Goal: Transaction & Acquisition: Purchase product/service

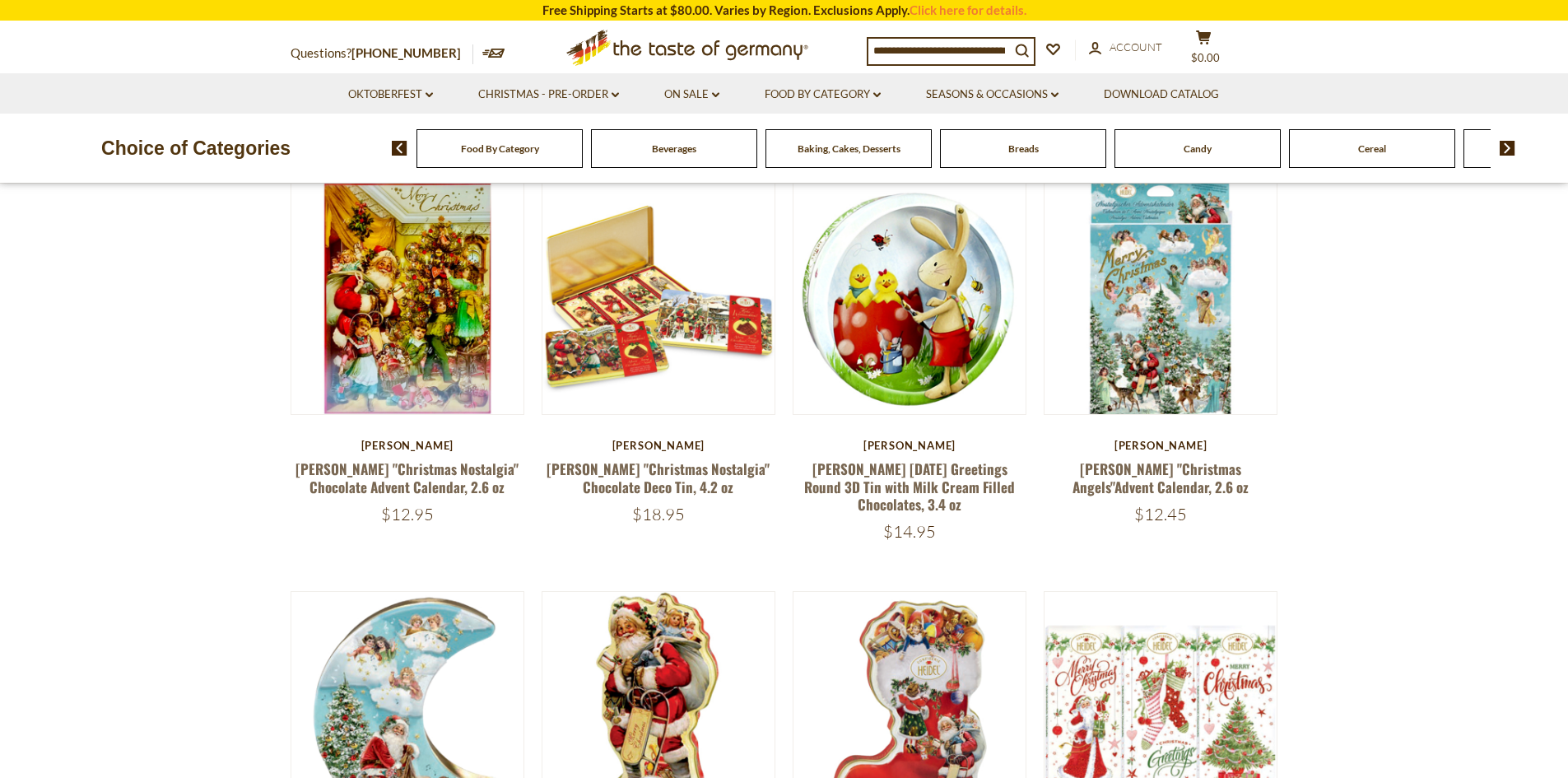
scroll to position [165, 0]
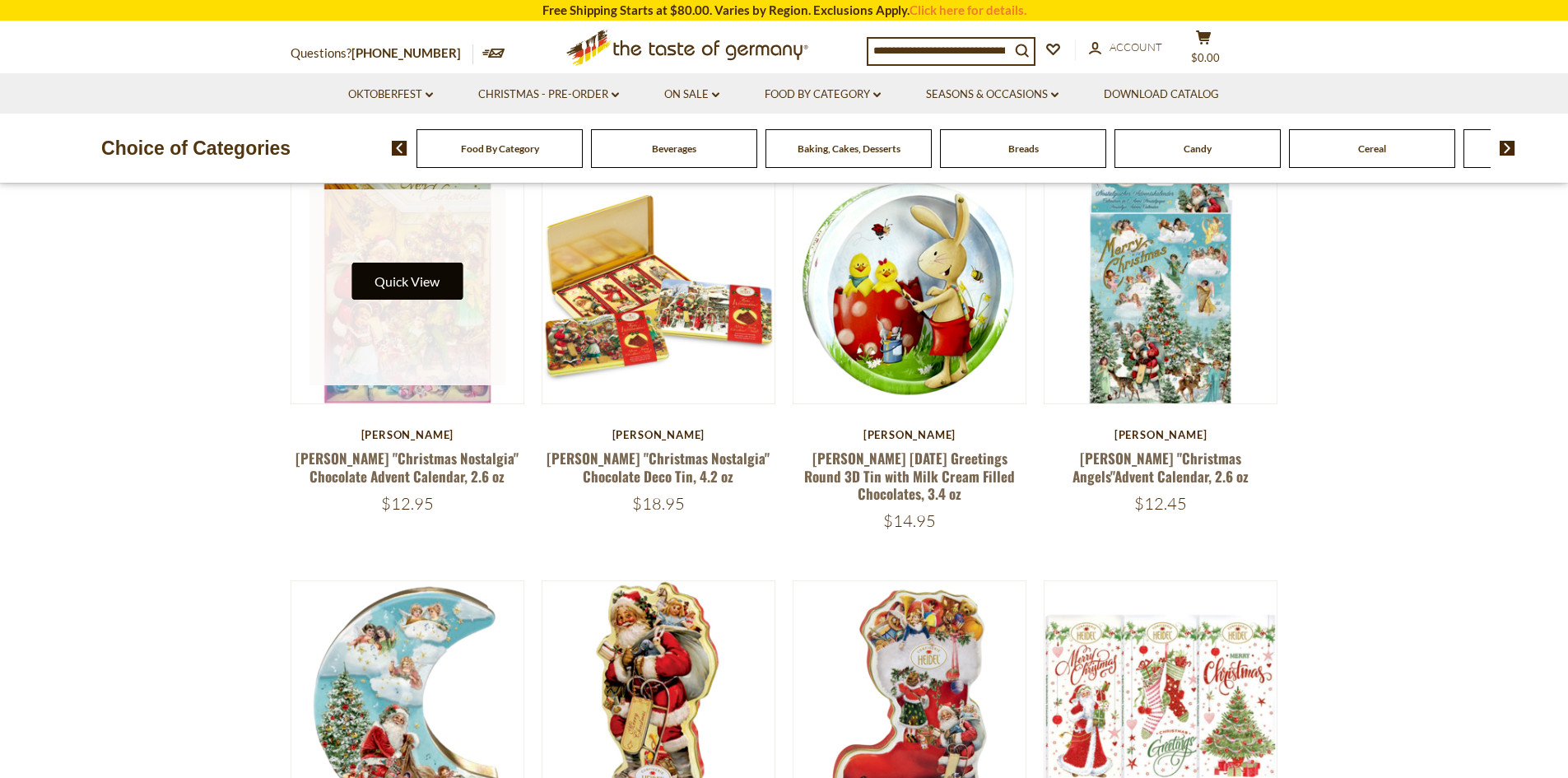
click at [389, 283] on button "Quick View" at bounding box center [406, 280] width 111 height 37
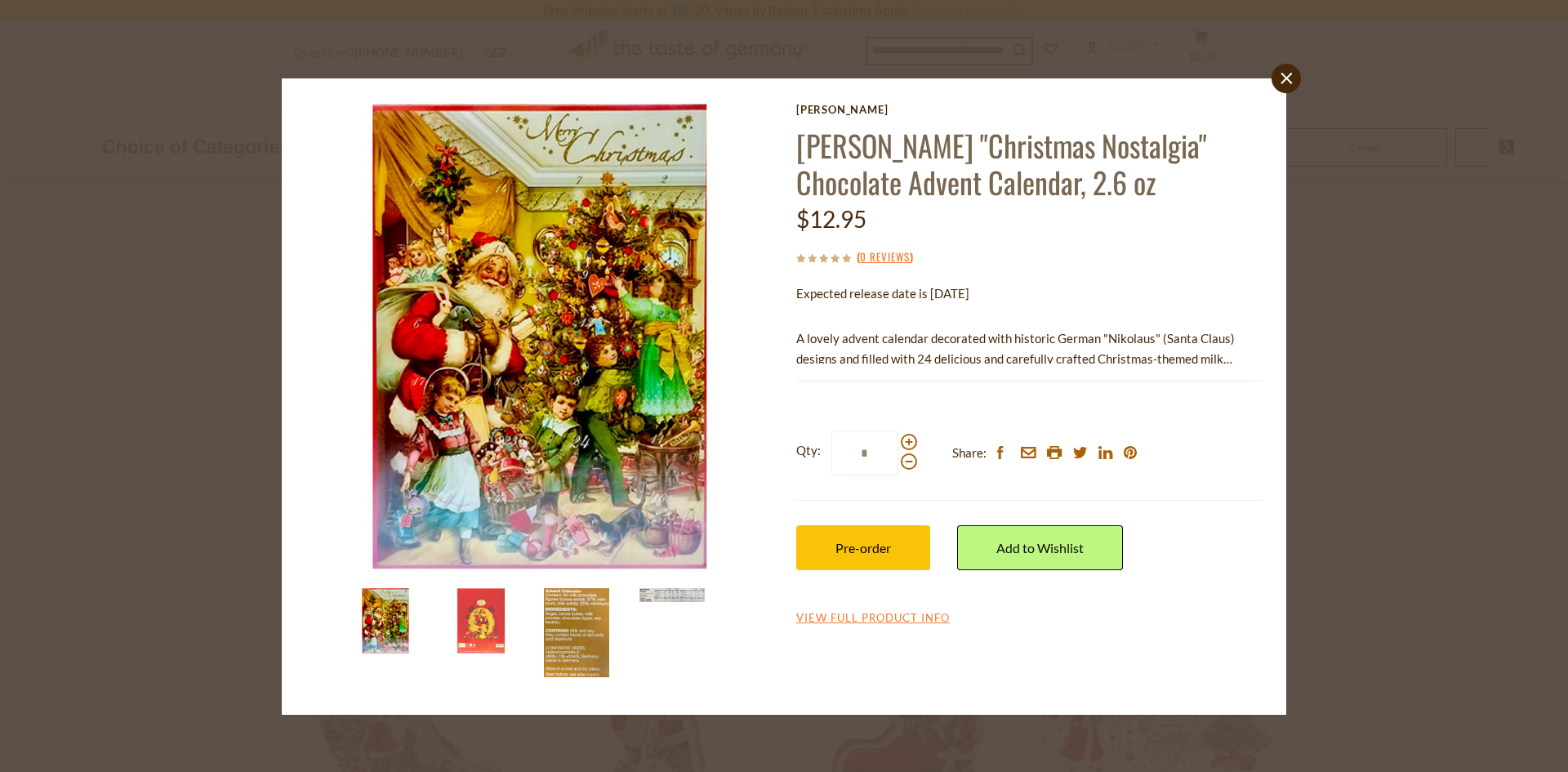
click at [579, 626] on img at bounding box center [577, 632] width 66 height 89
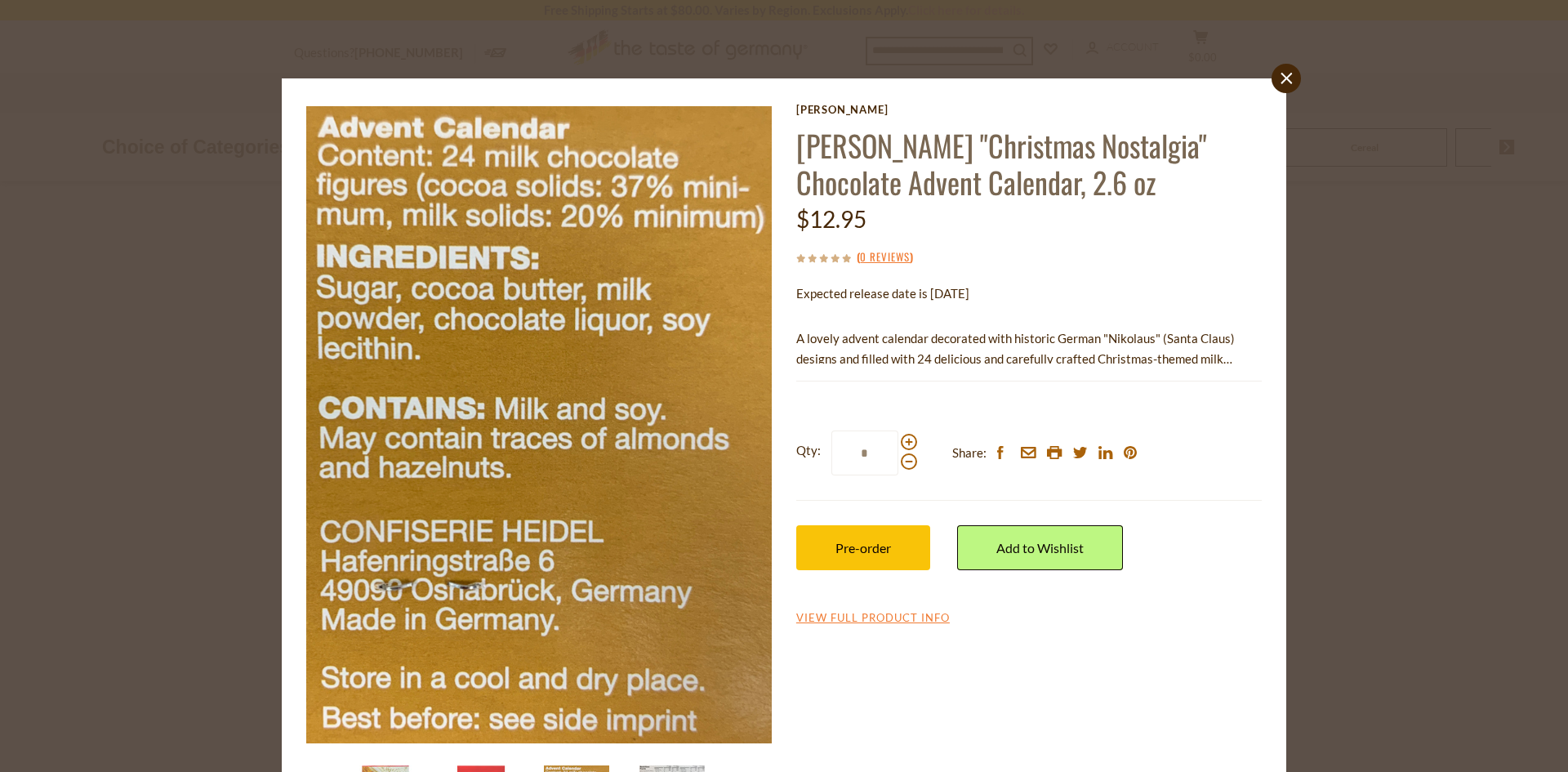
drag, startPoint x: 579, startPoint y: 626, endPoint x: 585, endPoint y: 507, distance: 119.2
click at [585, 507] on img at bounding box center [539, 422] width 466 height 637
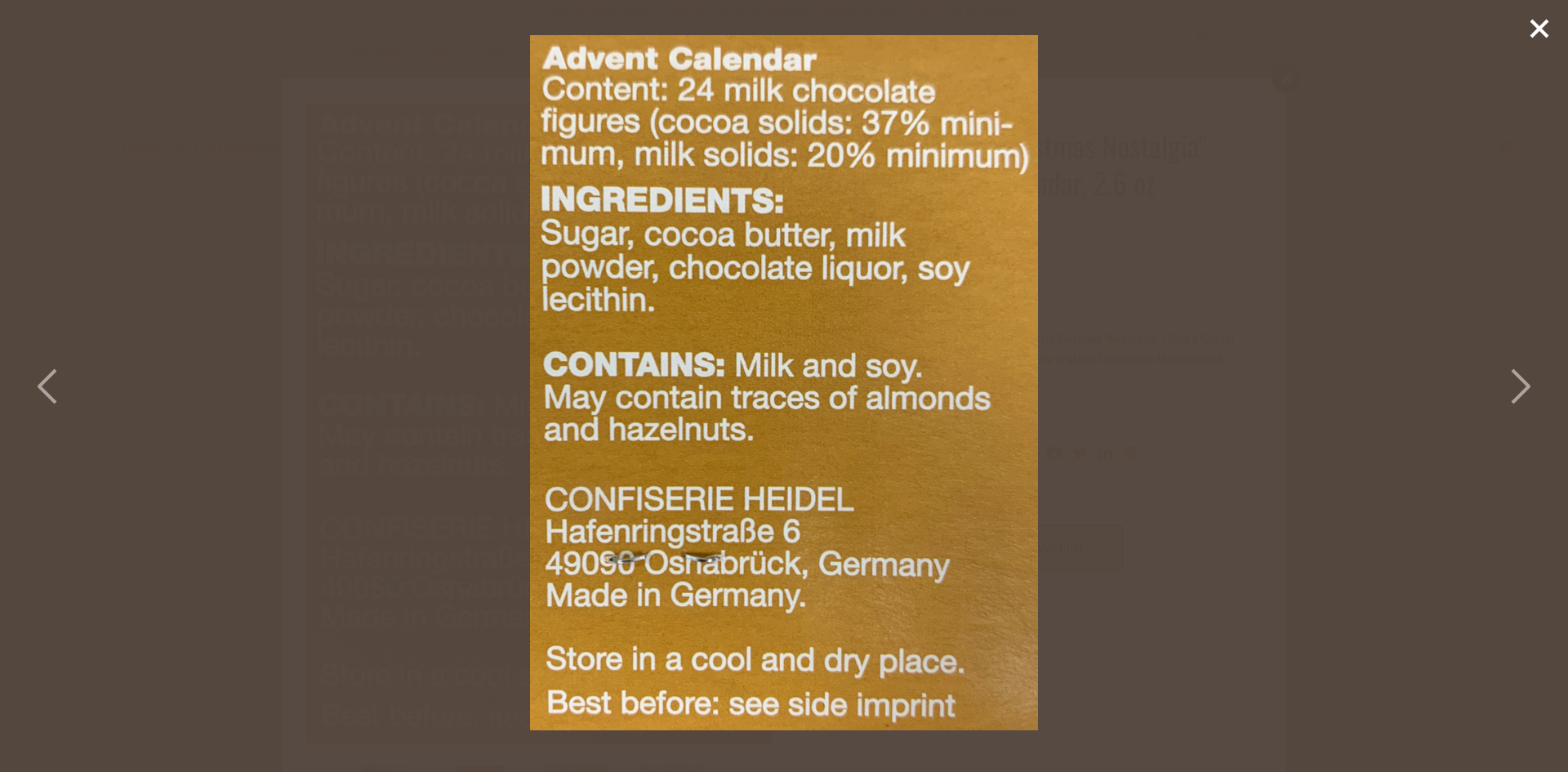
click at [1507, 390] on icon at bounding box center [1520, 386] width 36 height 49
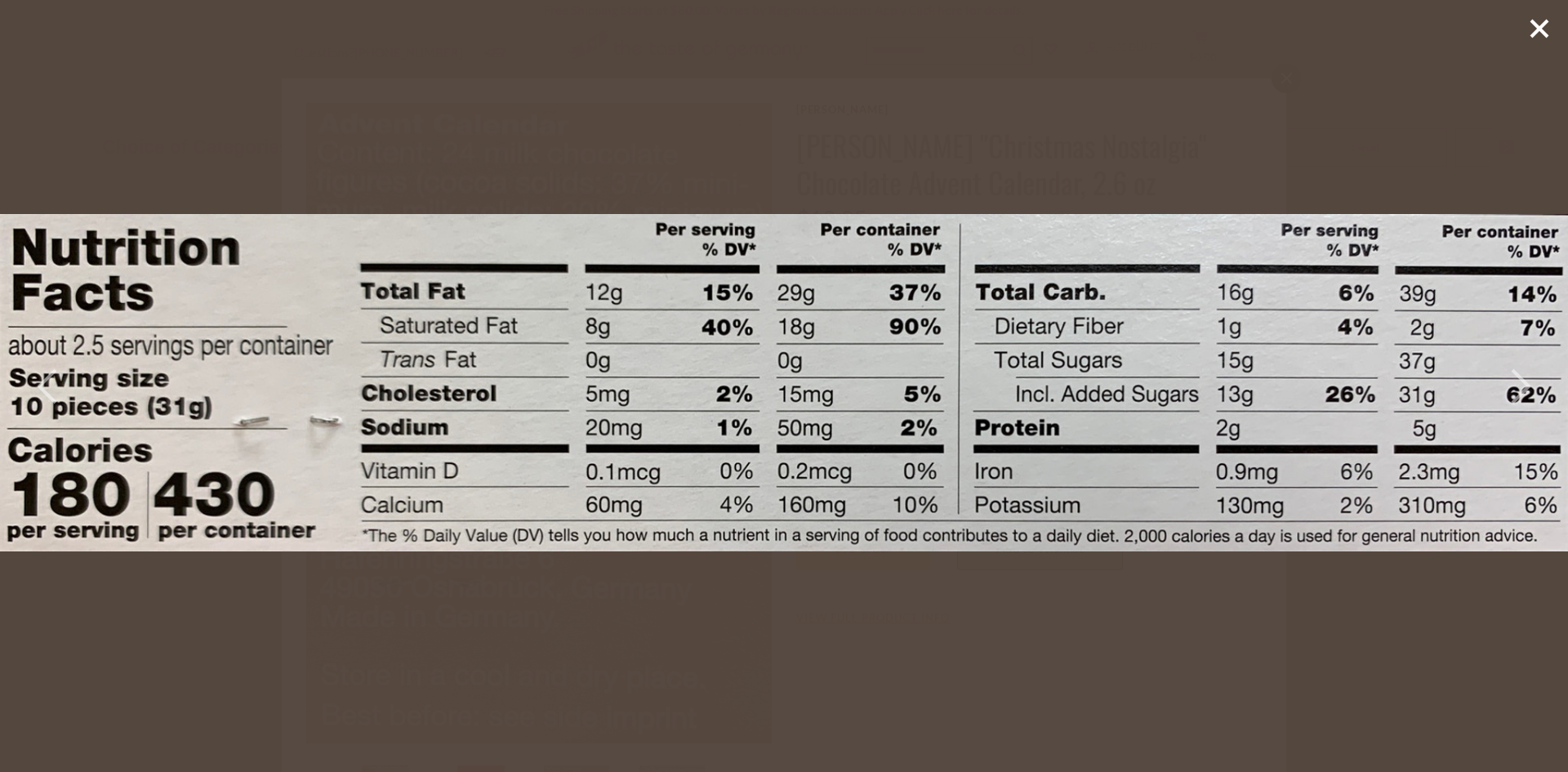
click at [1522, 385] on icon at bounding box center [1520, 386] width 36 height 49
click at [1544, 37] on icon at bounding box center [1539, 28] width 24 height 24
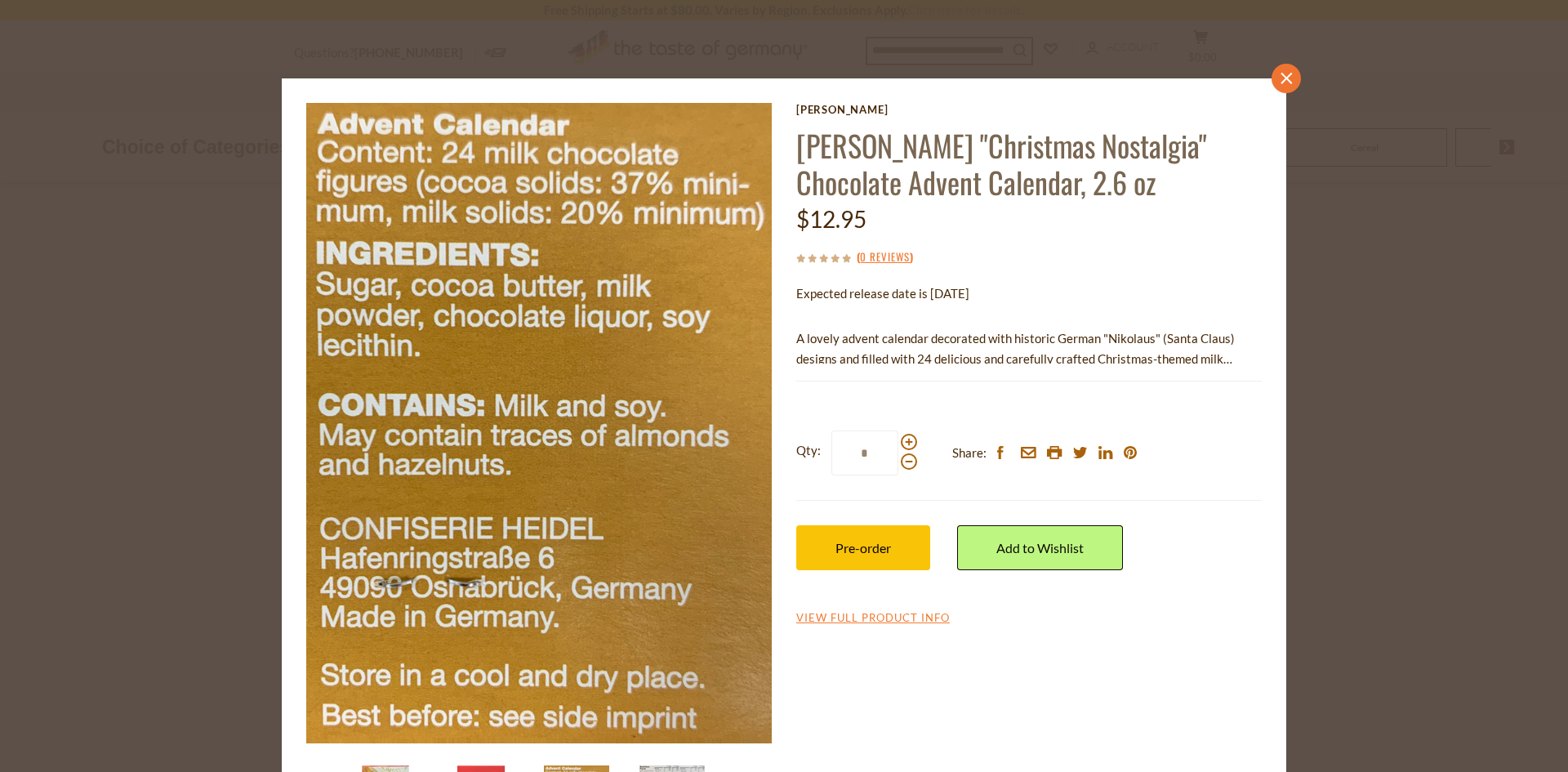
click at [1288, 77] on link "close" at bounding box center [1286, 78] width 30 height 30
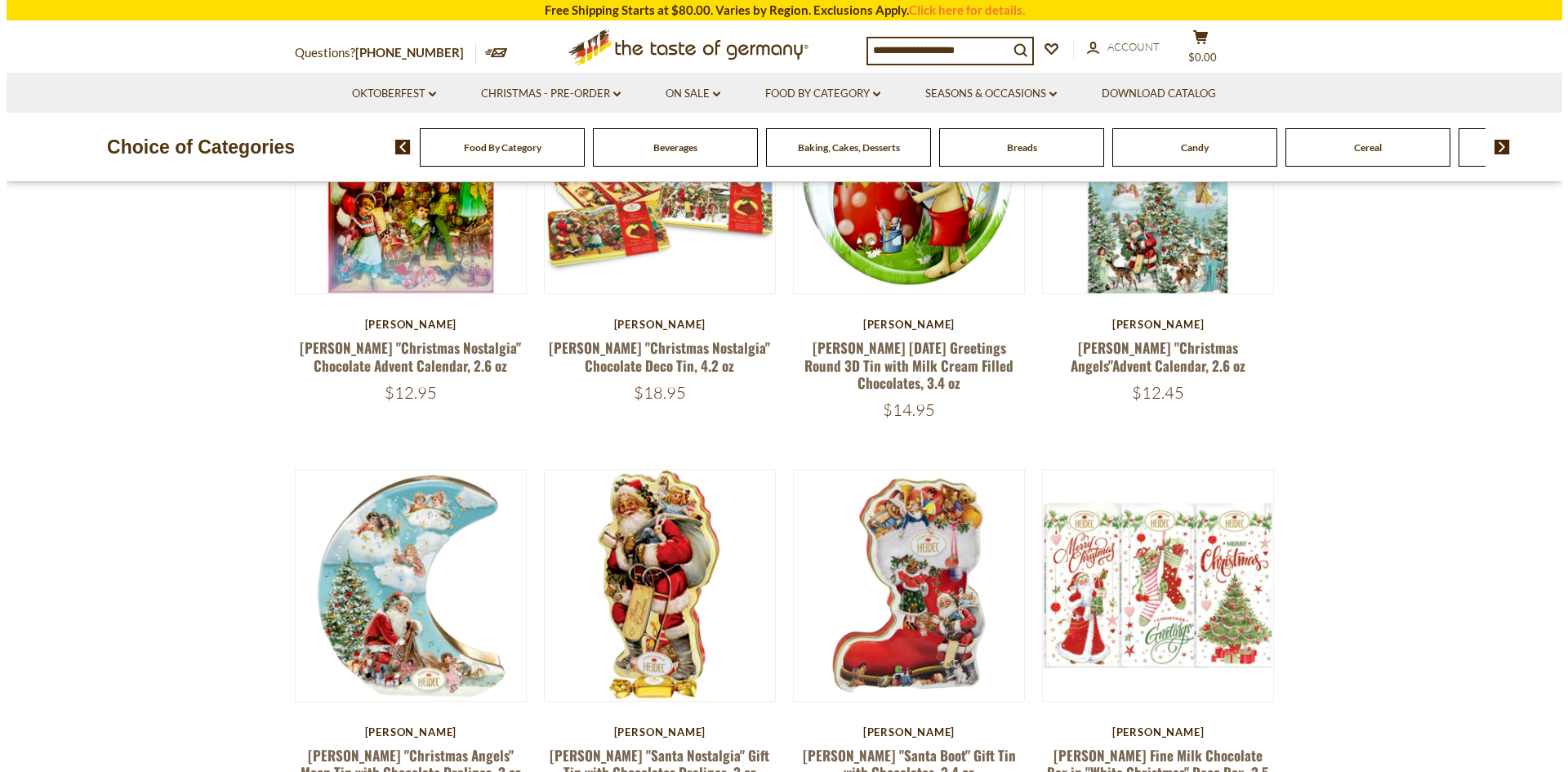
scroll to position [82, 0]
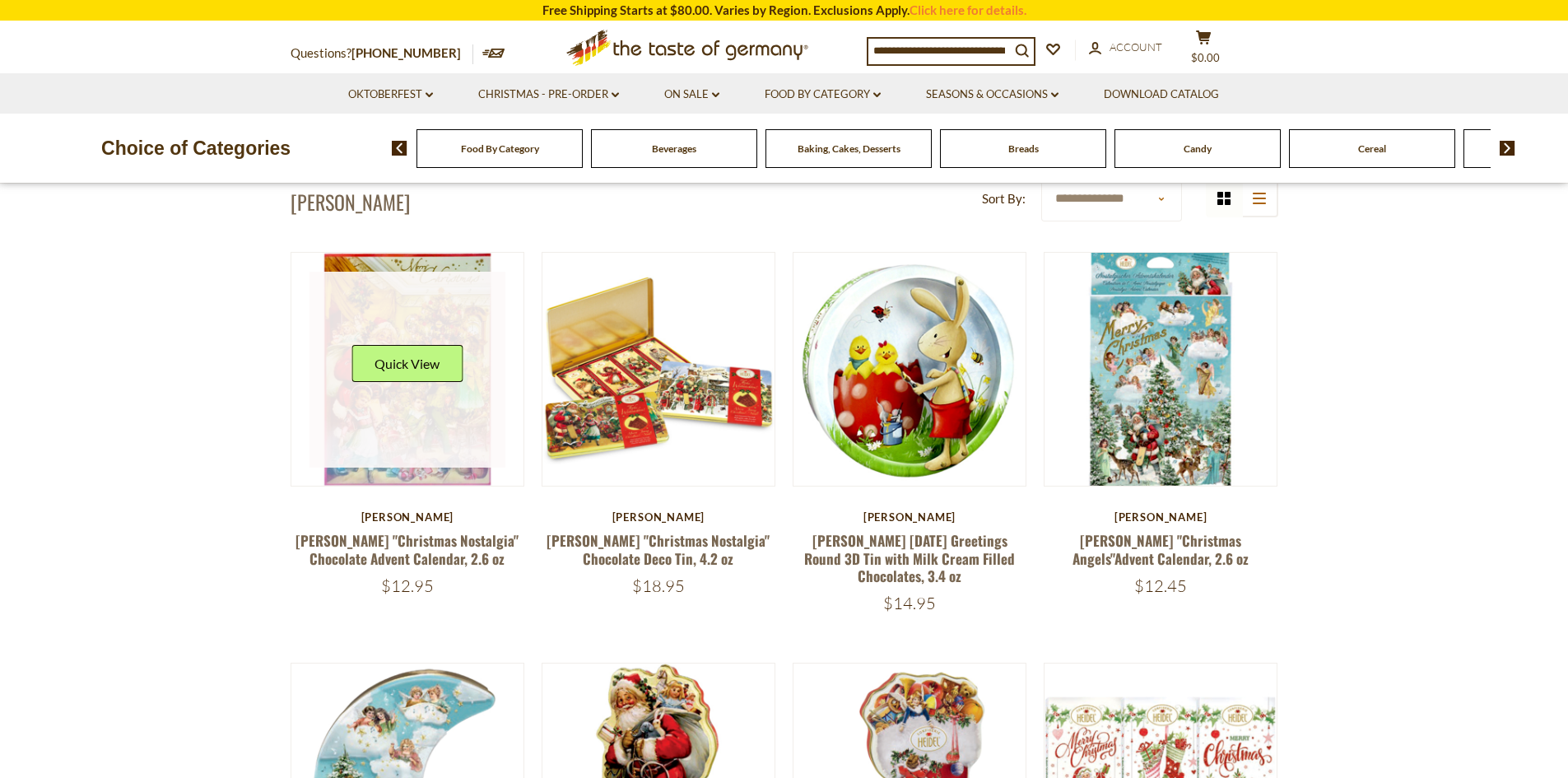
click at [370, 418] on link at bounding box center [407, 369] width 195 height 195
click at [413, 348] on button "Quick View" at bounding box center [406, 363] width 111 height 37
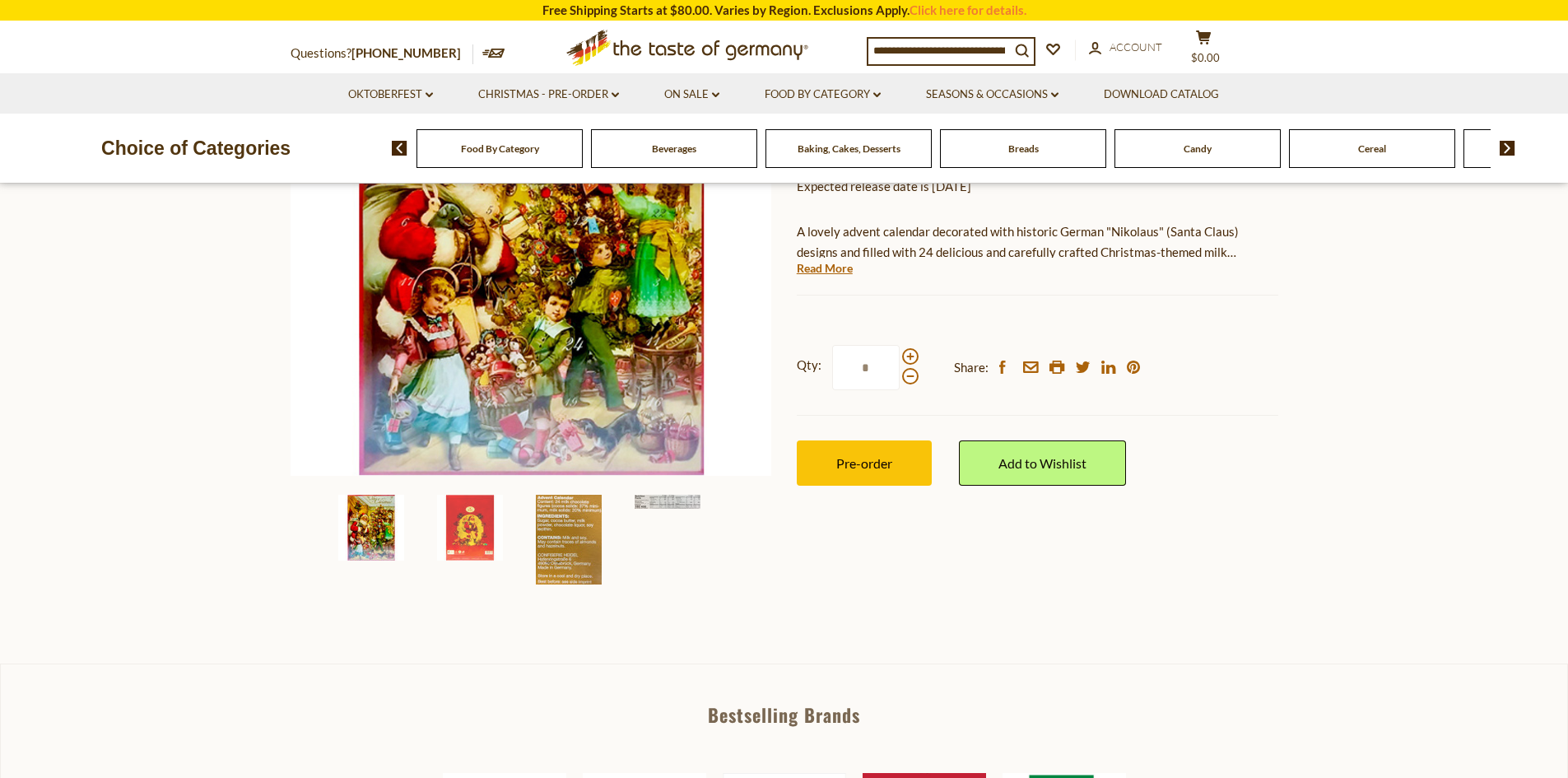
scroll to position [247, 0]
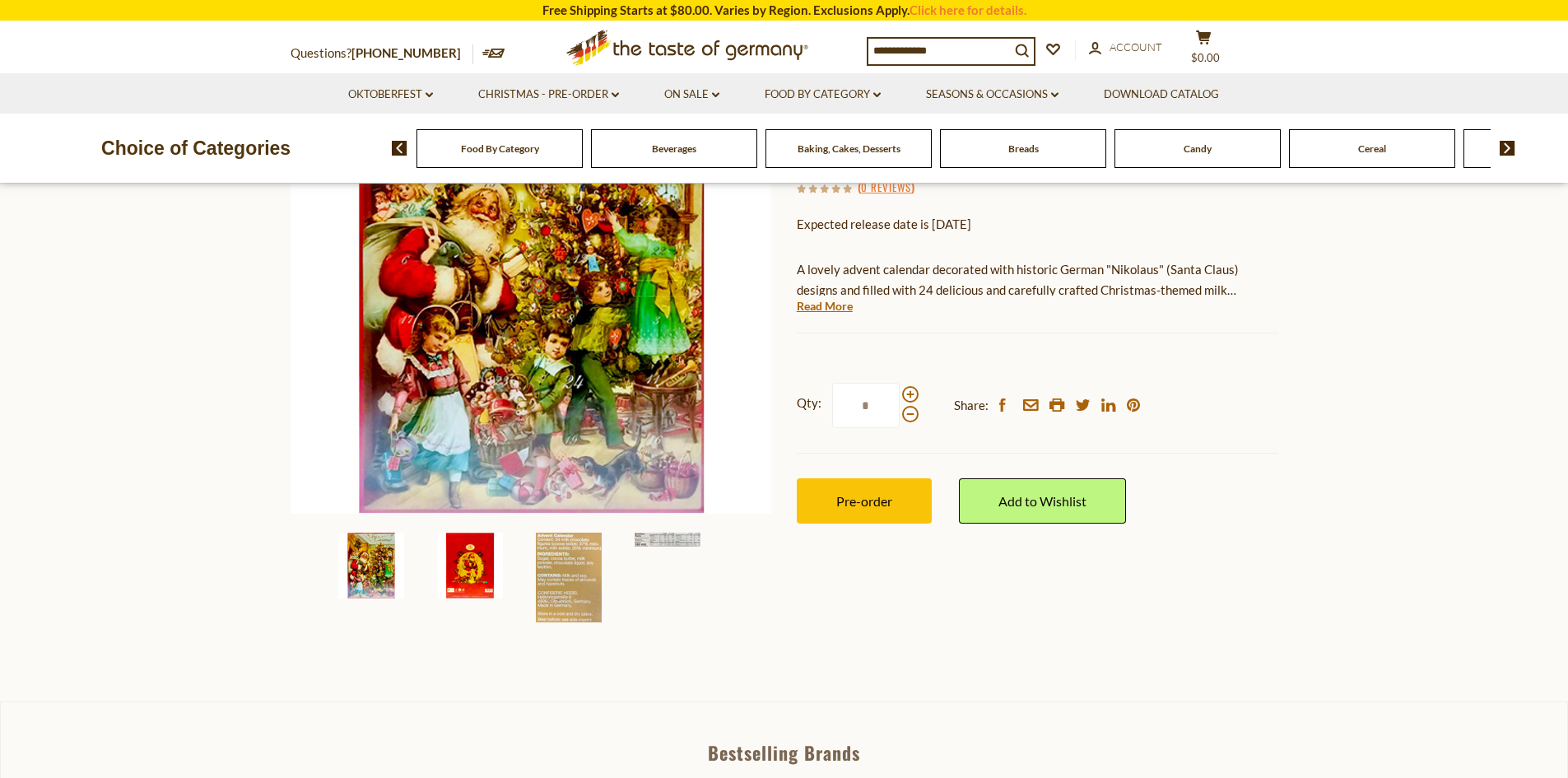
click at [473, 574] on img at bounding box center [470, 565] width 66 height 66
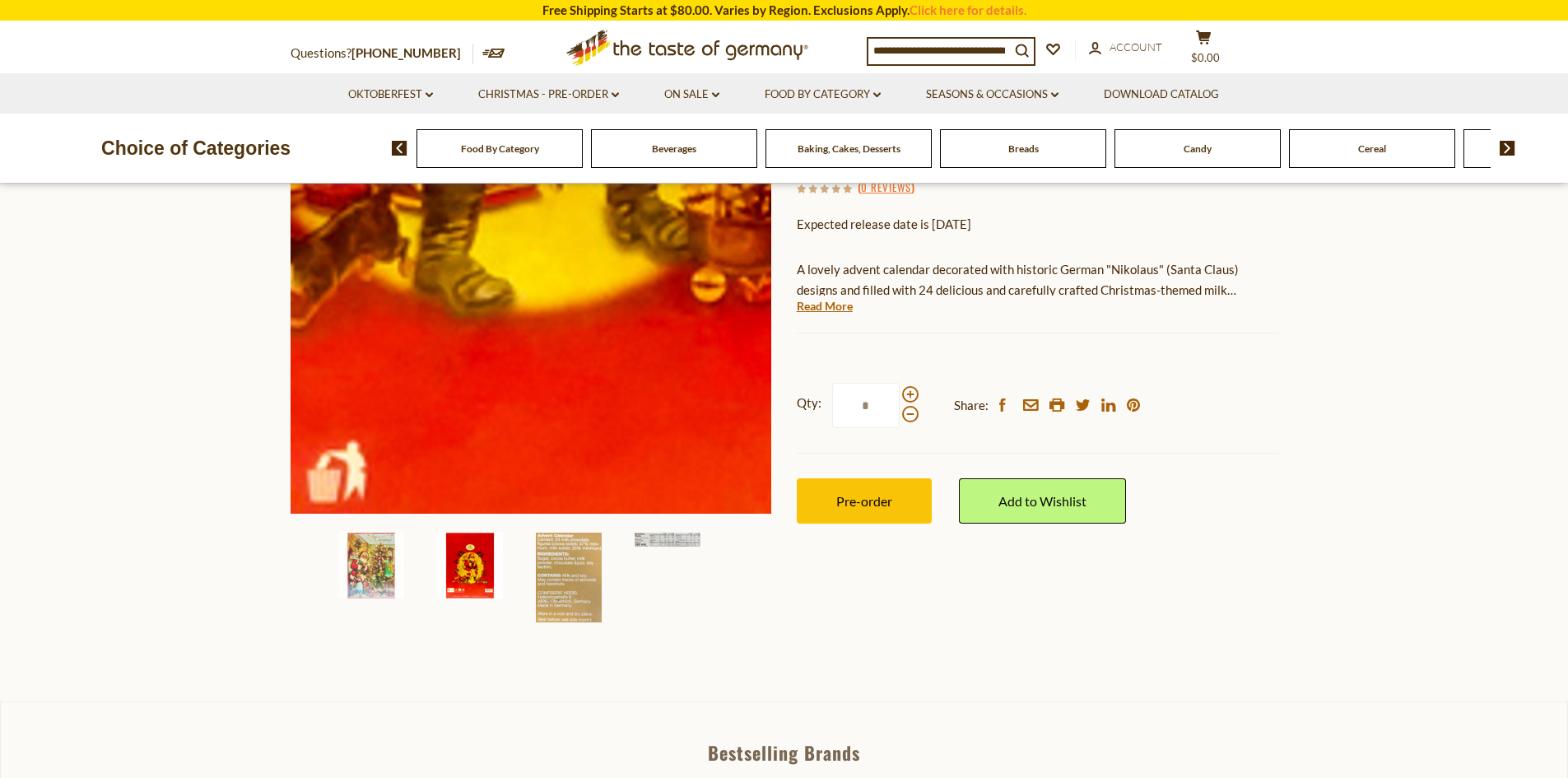
click at [540, 441] on img at bounding box center [531, 272] width 481 height 481
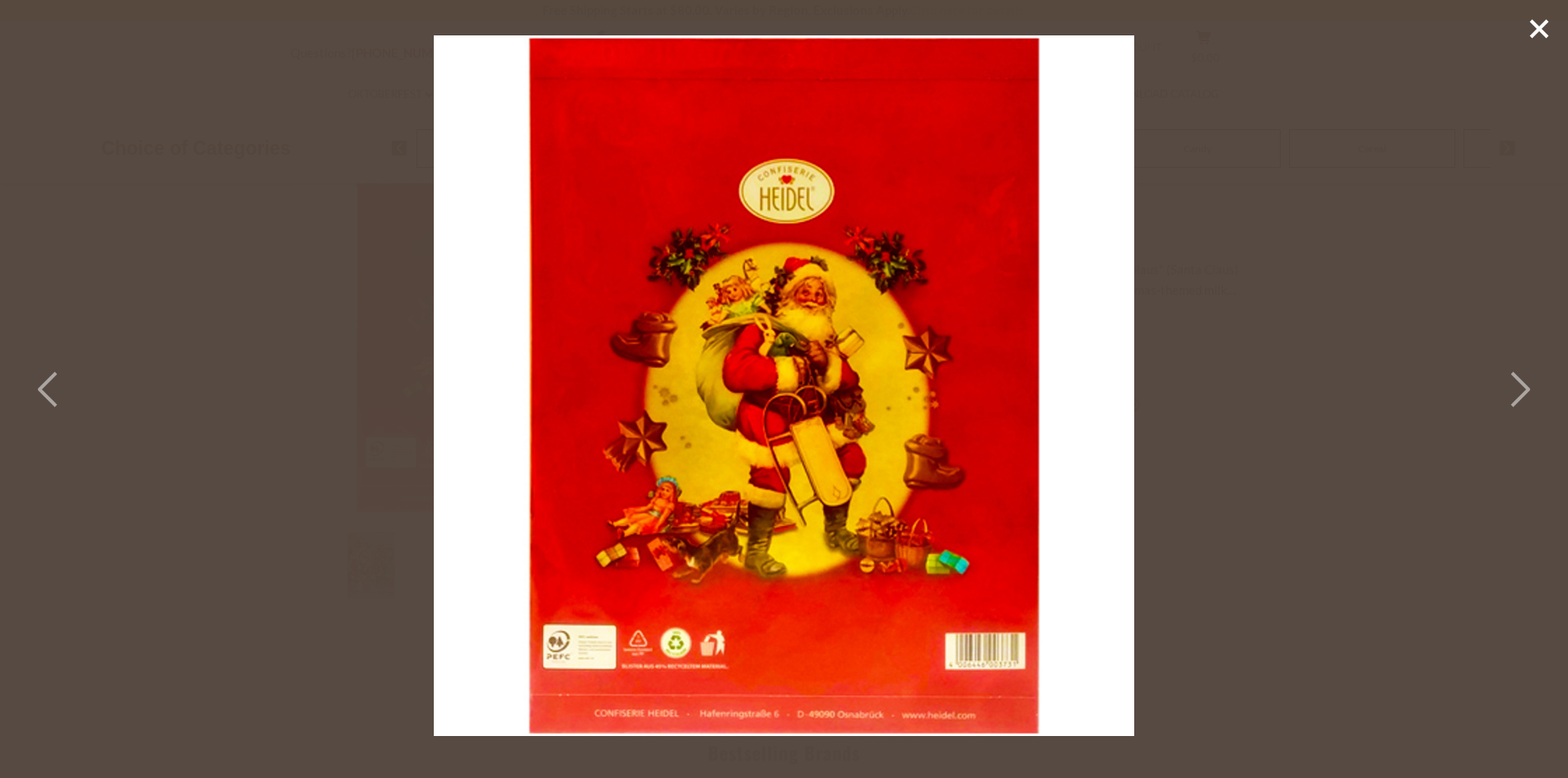
click at [1519, 394] on icon at bounding box center [1518, 389] width 36 height 50
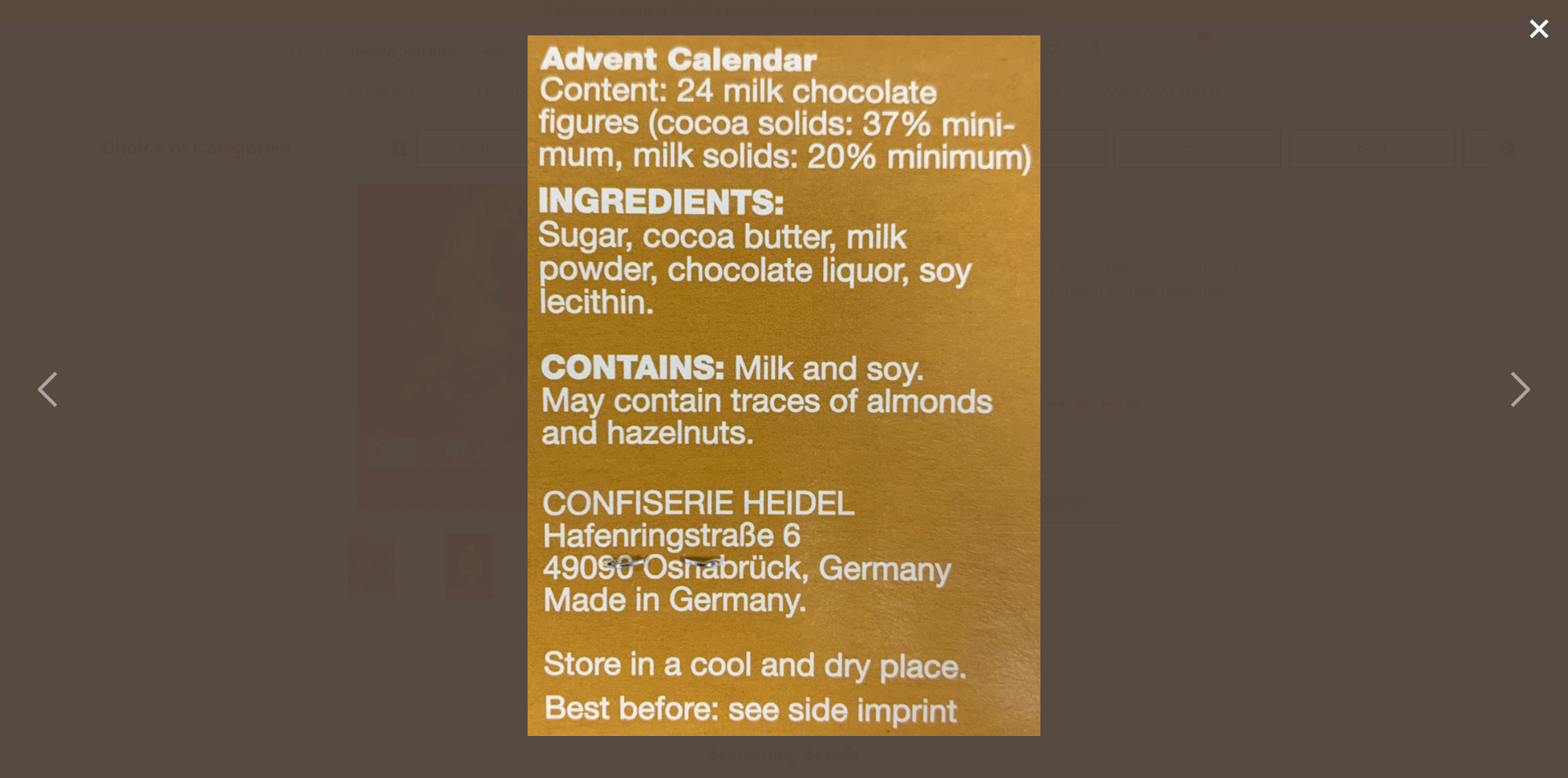
click at [1519, 394] on icon at bounding box center [1518, 389] width 36 height 50
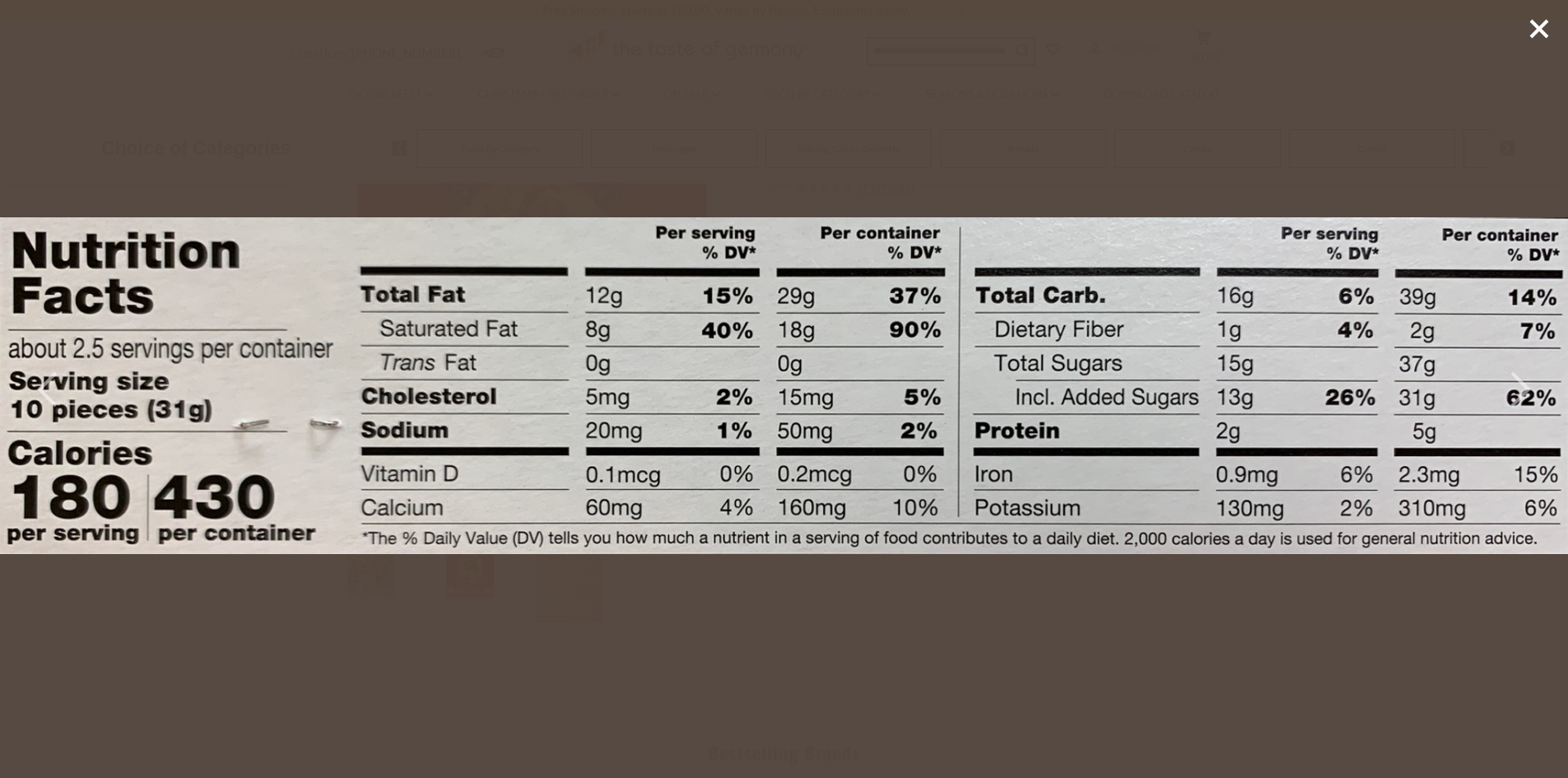
click at [1552, 43] on div at bounding box center [784, 389] width 1568 height 778
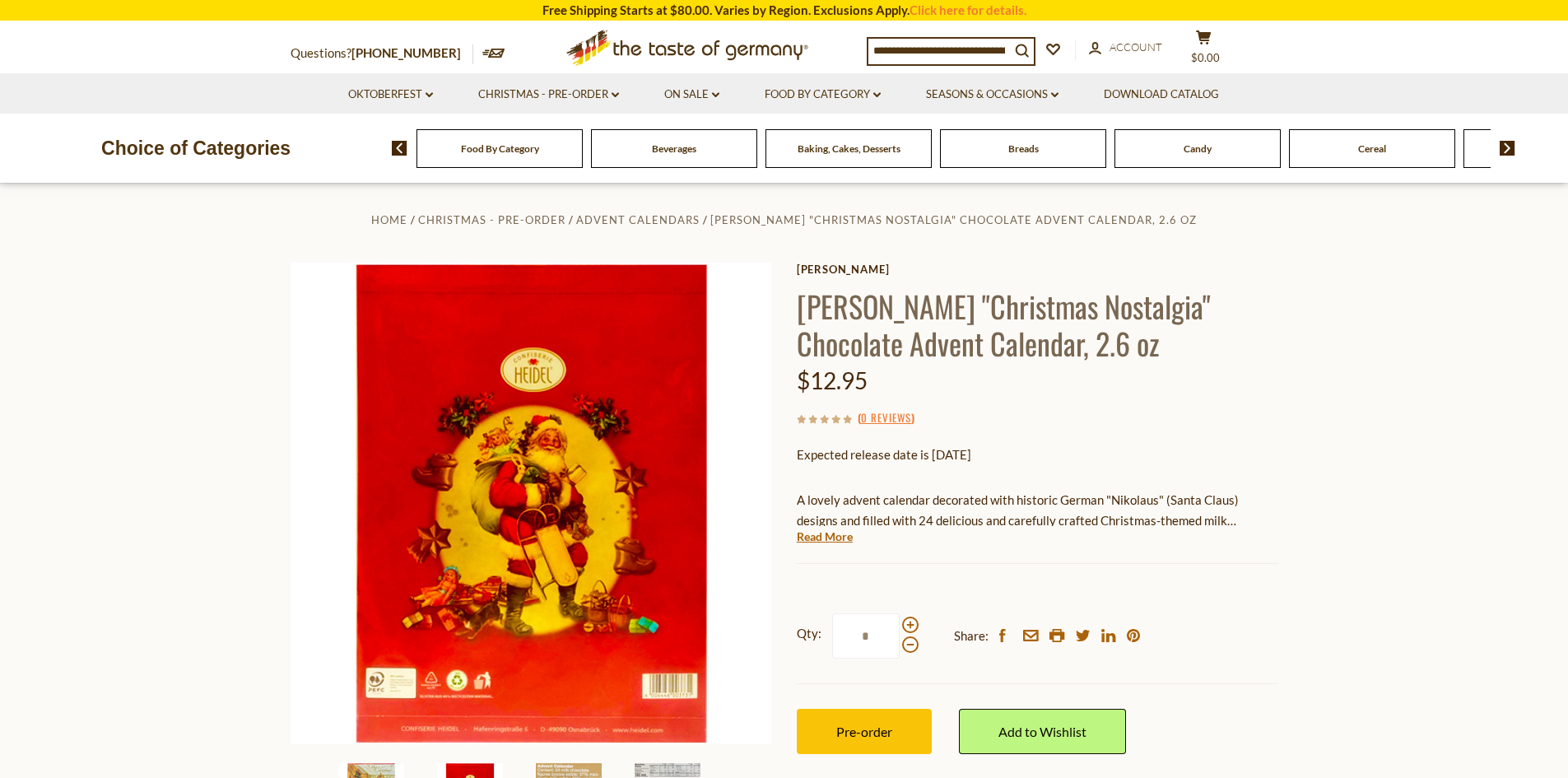
scroll to position [0, 0]
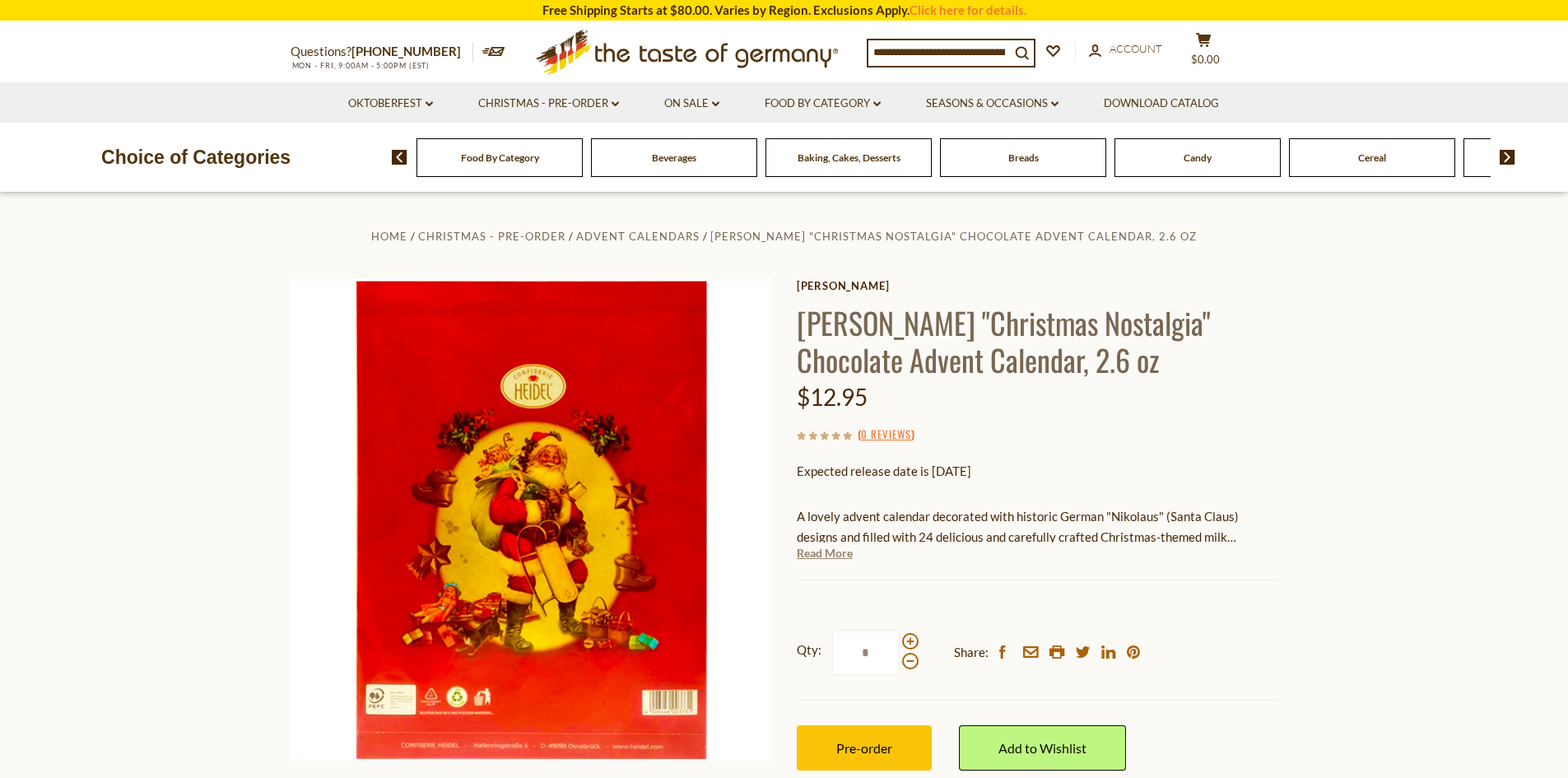
click at [824, 549] on link "Read More" at bounding box center [824, 553] width 56 height 16
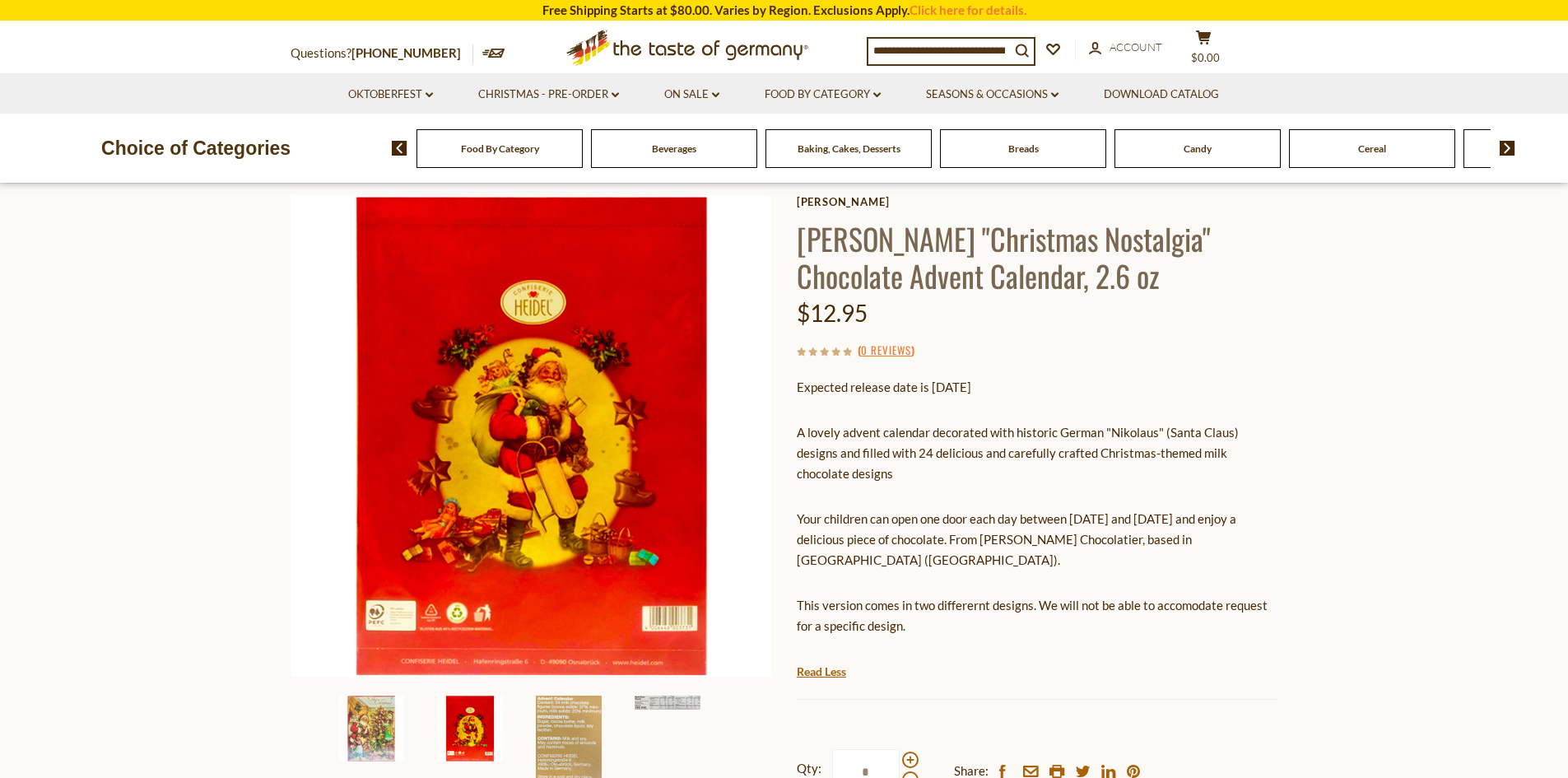
scroll to position [82, 0]
